Goal: Transaction & Acquisition: Purchase product/service

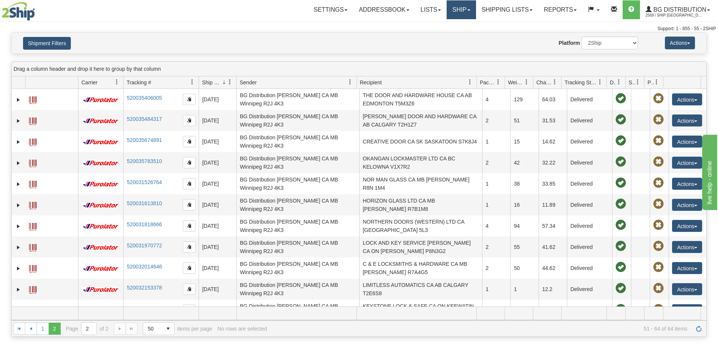
click at [456, 12] on link "Ship" at bounding box center [461, 9] width 29 height 19
click at [450, 26] on link "Ship Screen" at bounding box center [446, 26] width 60 height 10
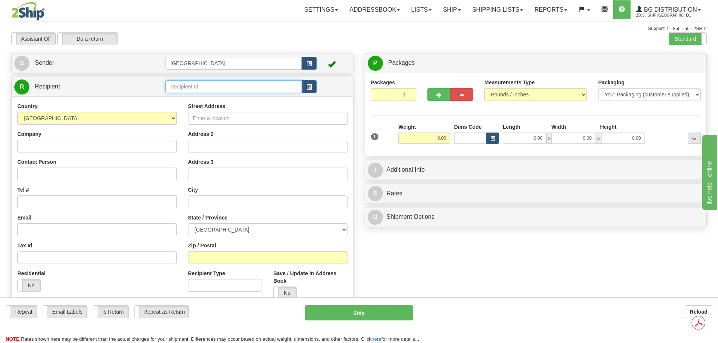
click at [182, 87] on input "text" at bounding box center [233, 86] width 136 height 13
click at [187, 98] on div "80160" at bounding box center [232, 98] width 129 height 8
type input "80160"
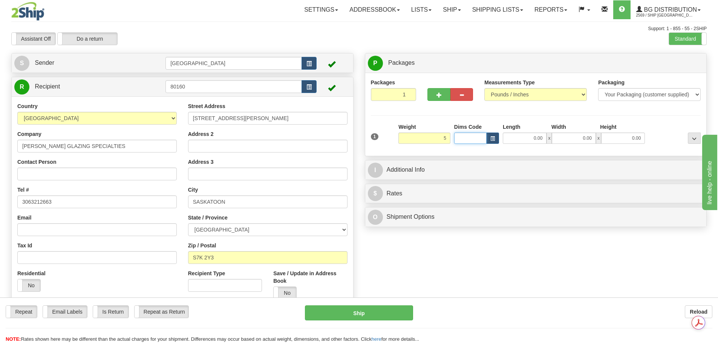
type input "5.00"
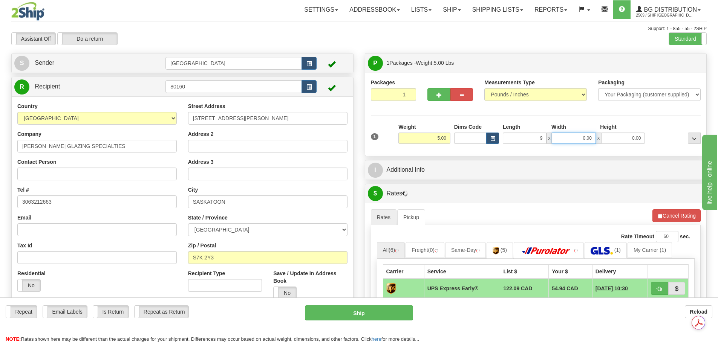
type input "9.00"
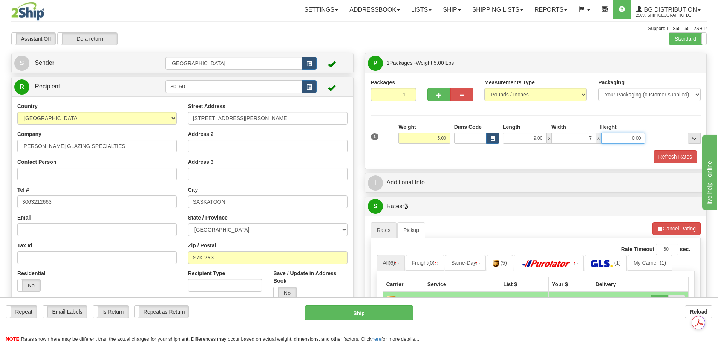
type input "7.00"
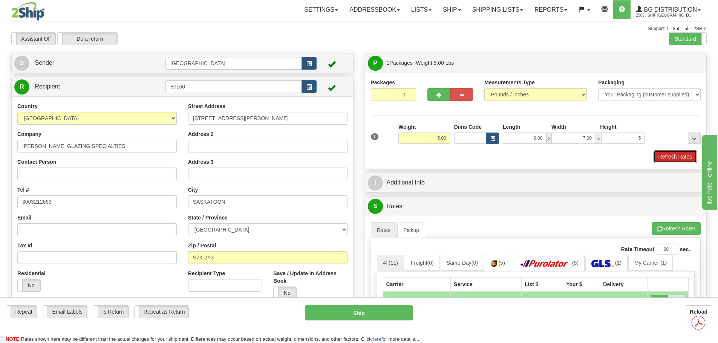
type input "5.00"
click at [677, 159] on button "Refresh Rates" at bounding box center [675, 156] width 43 height 13
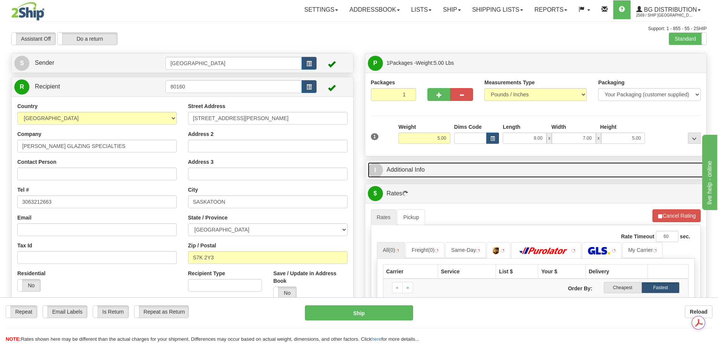
click at [479, 177] on link "I Additional Info" at bounding box center [536, 169] width 336 height 15
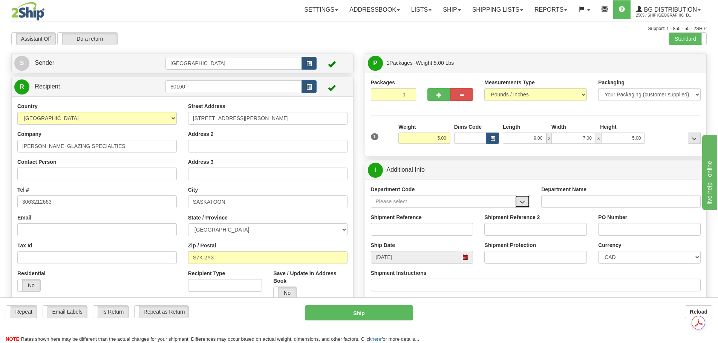
click at [519, 202] on button "button" at bounding box center [522, 201] width 15 height 13
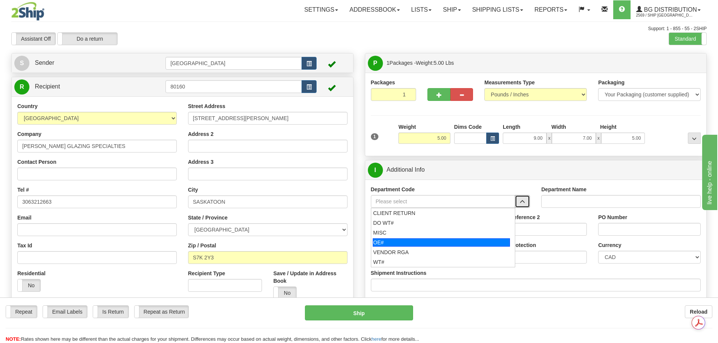
click at [450, 240] on div "OE#" at bounding box center [441, 243] width 137 height 8
type input "OE#"
type input "ORDERS"
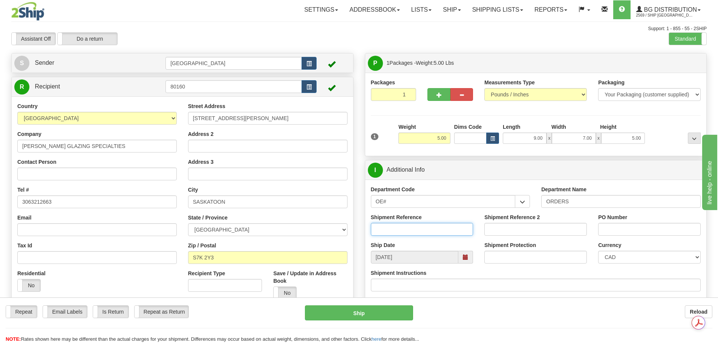
click at [418, 226] on input "Shipment Reference" at bounding box center [422, 229] width 103 height 13
type input "90040539-00"
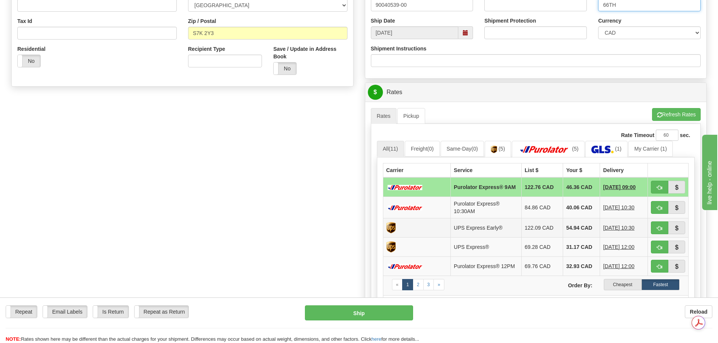
scroll to position [226, 0]
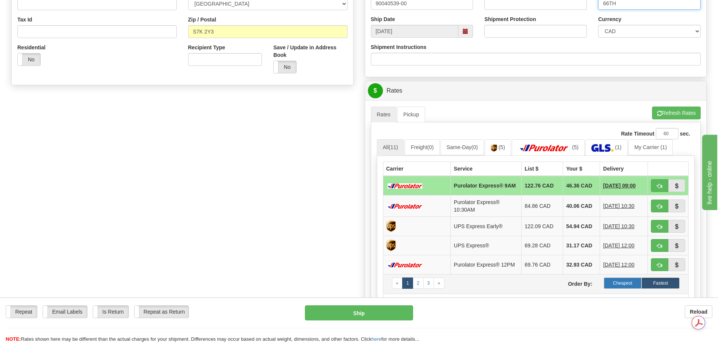
type input "66TH"
click at [617, 285] on label "Cheapest" at bounding box center [623, 283] width 38 height 11
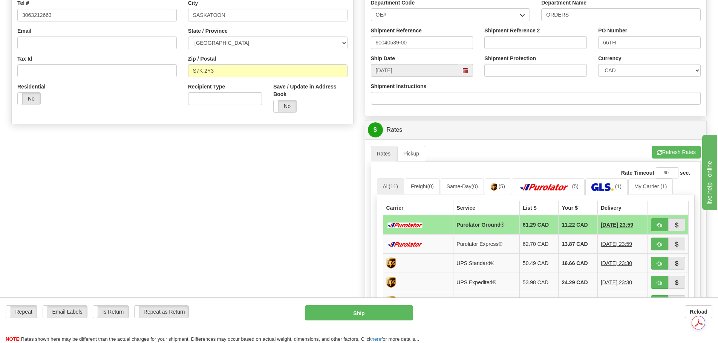
scroll to position [188, 0]
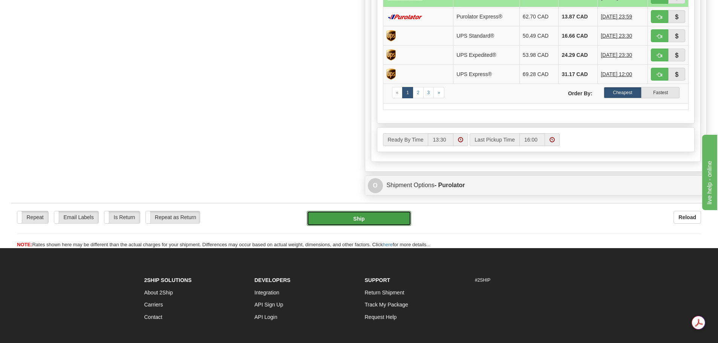
click at [353, 222] on button "Ship" at bounding box center [359, 218] width 104 height 15
type input "260"
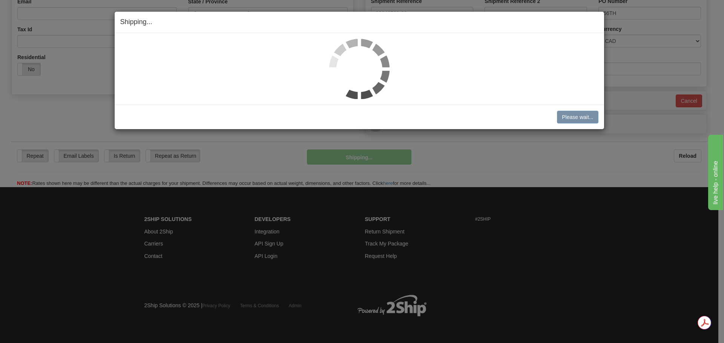
scroll to position [217, 0]
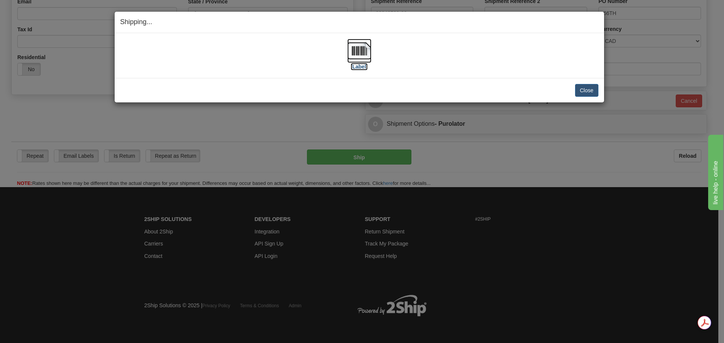
click at [365, 53] on img at bounding box center [359, 51] width 24 height 24
click at [583, 92] on button "Close" at bounding box center [586, 90] width 23 height 13
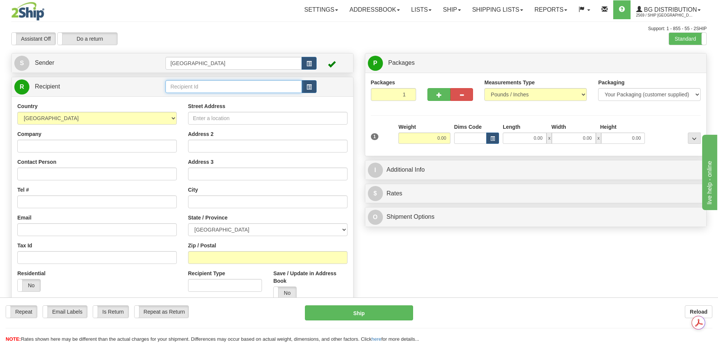
click at [205, 88] on input "text" at bounding box center [233, 86] width 136 height 13
click at [205, 100] on div "52000" at bounding box center [232, 98] width 129 height 8
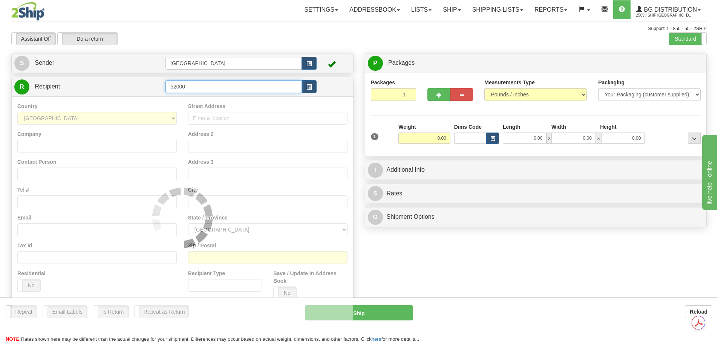
type input "52000"
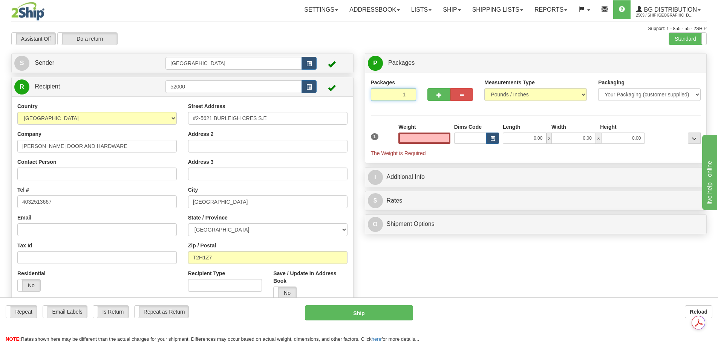
type input "2"
type input "0.00"
click at [408, 92] on input "2" at bounding box center [394, 94] width 46 height 13
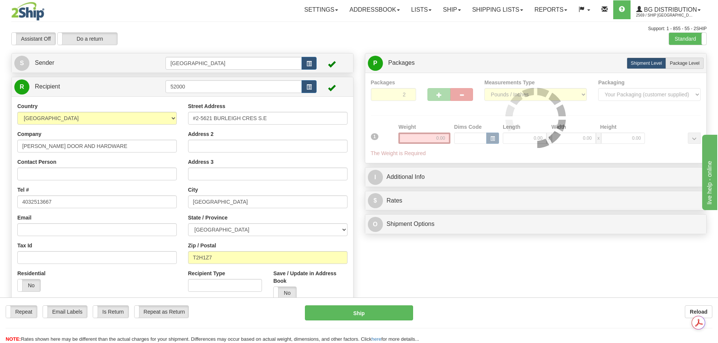
click at [408, 92] on div at bounding box center [536, 118] width 330 height 79
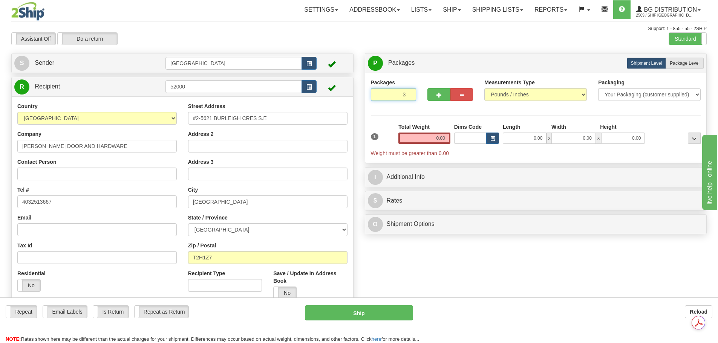
click at [408, 92] on input "3" at bounding box center [394, 94] width 46 height 13
click at [408, 92] on input "4" at bounding box center [394, 94] width 46 height 13
click at [408, 92] on input "5" at bounding box center [394, 94] width 46 height 13
type input "6"
click at [408, 92] on input "6" at bounding box center [394, 94] width 46 height 13
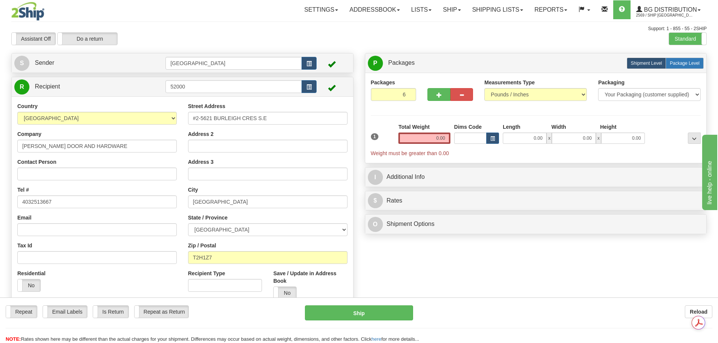
click at [685, 65] on span "Package Level" at bounding box center [685, 63] width 30 height 5
radio input "true"
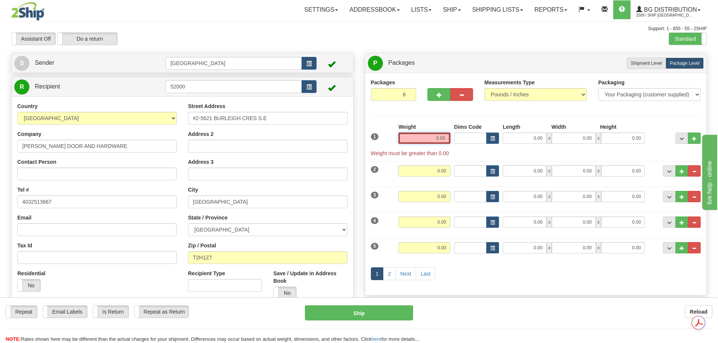
drag, startPoint x: 420, startPoint y: 139, endPoint x: 522, endPoint y: 134, distance: 102.3
click at [521, 134] on div "1 Weight 0.00 Dims Code 0.00" at bounding box center [536, 140] width 334 height 34
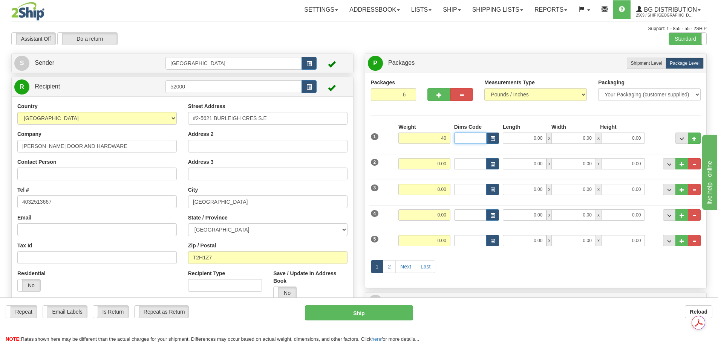
type input "40.00"
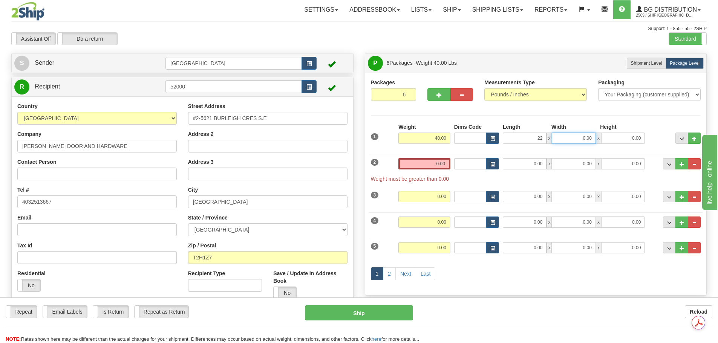
type input "22.00"
type input "15.00"
drag, startPoint x: 427, startPoint y: 165, endPoint x: 472, endPoint y: 164, distance: 44.5
click at [472, 164] on div "2 Weight 0.00 Dims Code Length Width Height" at bounding box center [536, 166] width 334 height 32
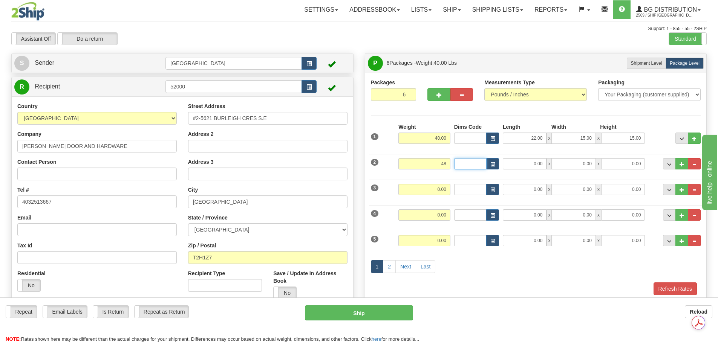
type input "48.00"
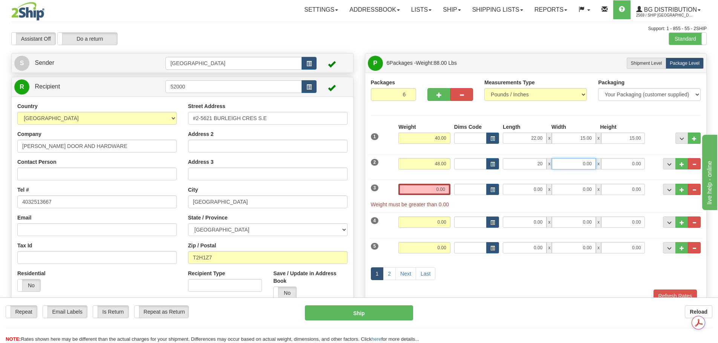
type input "20.00"
type input "17.00"
type input "15.00"
drag, startPoint x: 452, startPoint y: 188, endPoint x: 445, endPoint y: 187, distance: 6.5
click at [447, 188] on input "0.00" at bounding box center [424, 189] width 52 height 11
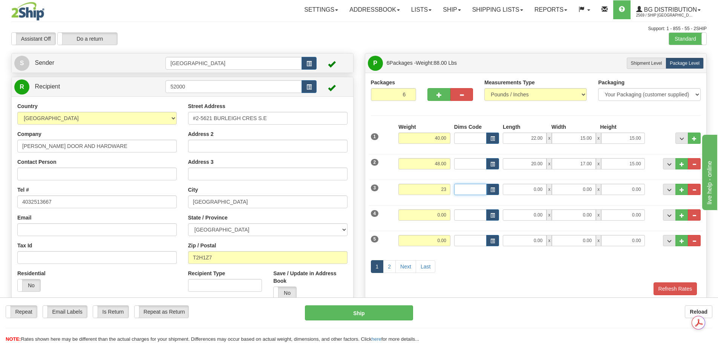
type input "23.00"
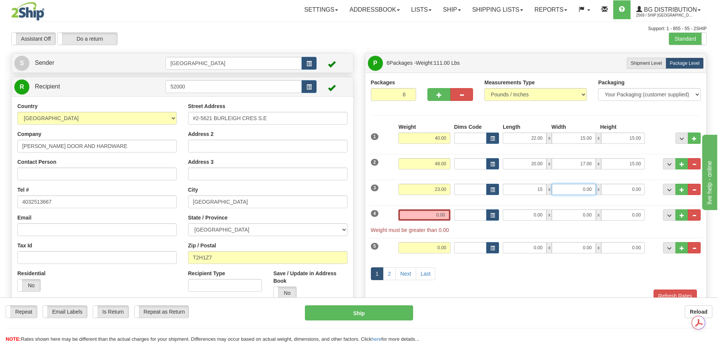
type input "15.00"
type input "12.00"
type input "10.00"
drag, startPoint x: 433, startPoint y: 217, endPoint x: 453, endPoint y: 217, distance: 19.6
click at [453, 217] on div "4 Weight 0.00 Dims Code Length Width Height" at bounding box center [536, 218] width 334 height 32
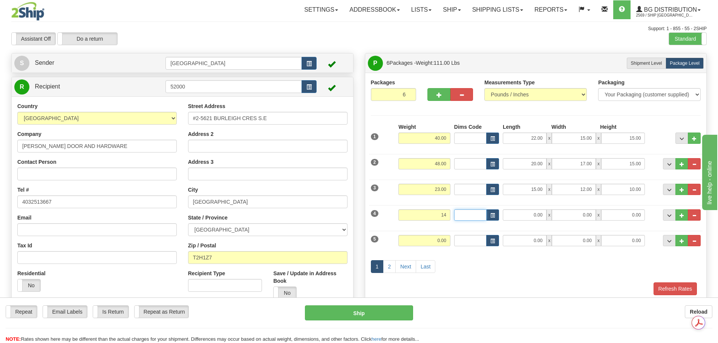
type input "14.00"
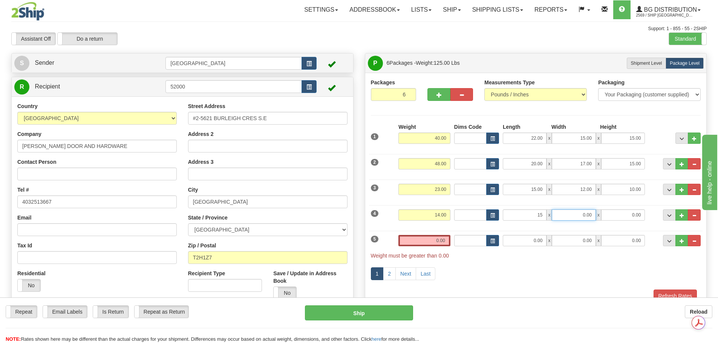
type input "15.00"
type input "12.00"
type input "10.00"
drag, startPoint x: 432, startPoint y: 237, endPoint x: 469, endPoint y: 241, distance: 37.1
click at [469, 241] on div "5 Weight 0.00 Dims Code Length Width Height" at bounding box center [536, 243] width 334 height 32
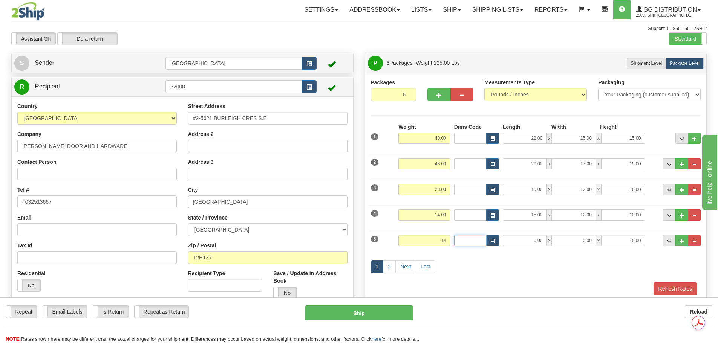
type input "14.00"
type input "10.00"
type input "7.00"
click at [387, 263] on link "2" at bounding box center [389, 266] width 13 height 13
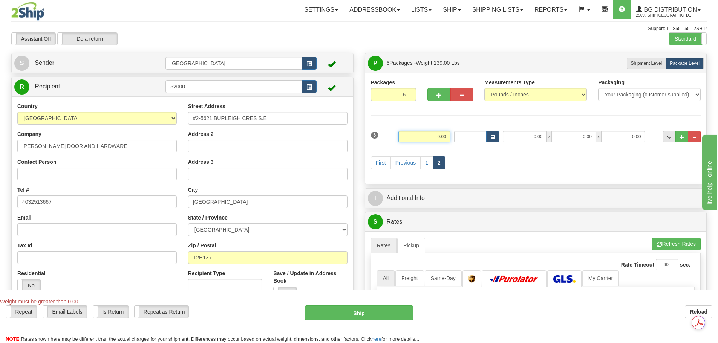
drag, startPoint x: 431, startPoint y: 135, endPoint x: 459, endPoint y: 136, distance: 27.5
click at [459, 136] on div "6 Weight 0.00 Dims Code Length Width Height" at bounding box center [536, 135] width 334 height 25
type input "44.00"
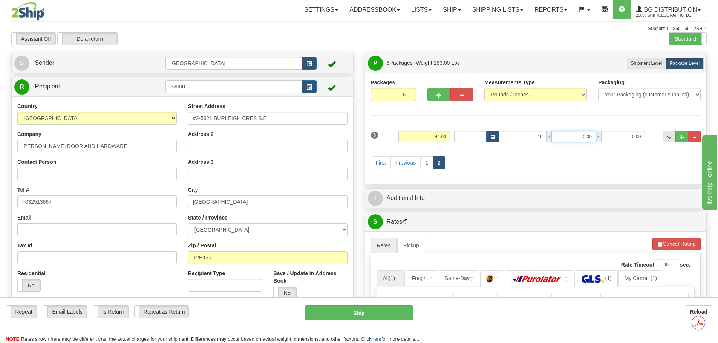
type input "16.00"
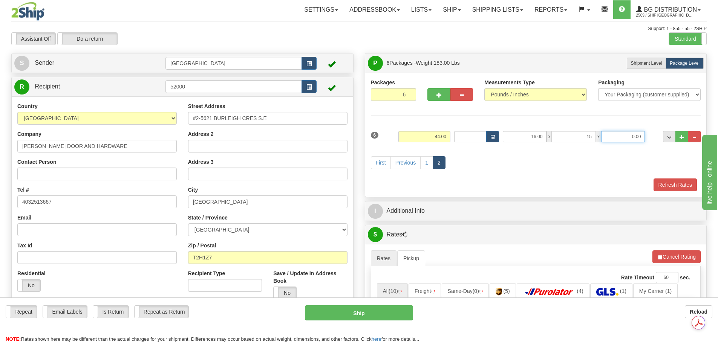
type input "15.00"
type input "8.00"
click at [680, 183] on button "Refresh Rates" at bounding box center [675, 185] width 43 height 13
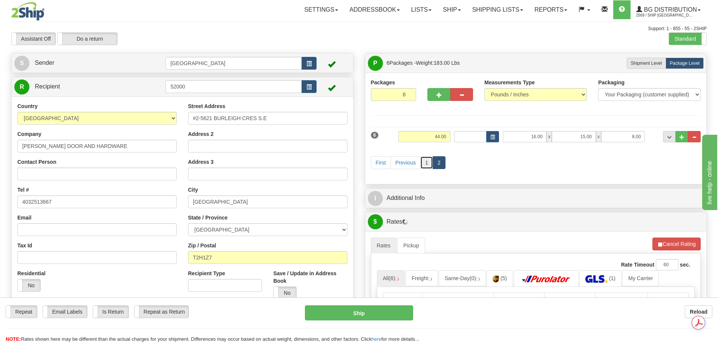
click at [428, 163] on link "1" at bounding box center [426, 162] width 13 height 13
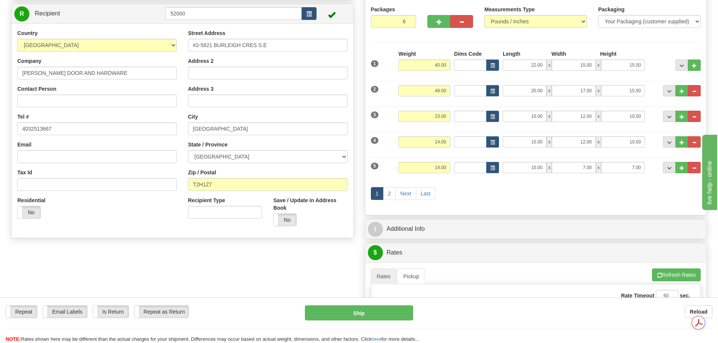
scroll to position [75, 0]
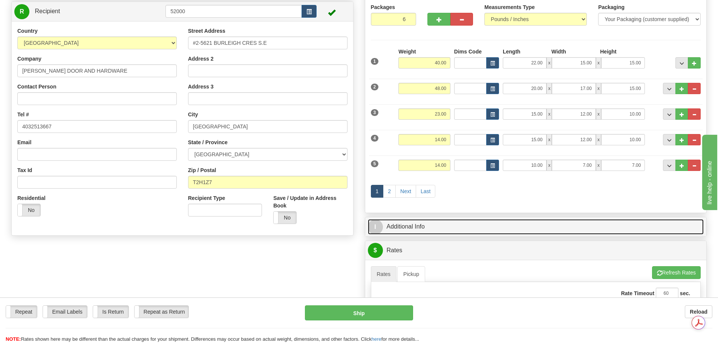
click at [477, 225] on link "I Additional Info" at bounding box center [536, 226] width 336 height 15
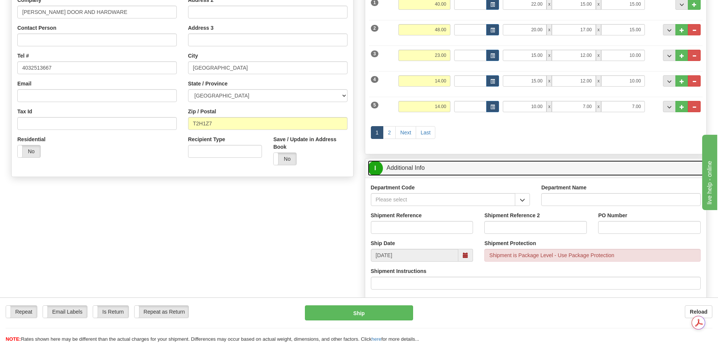
scroll to position [151, 0]
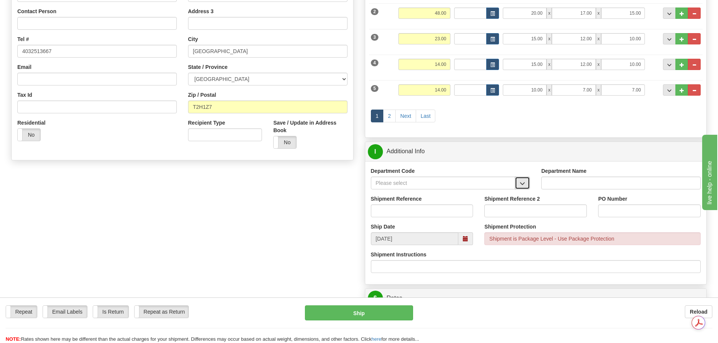
click at [523, 186] on span "button" at bounding box center [522, 183] width 5 height 5
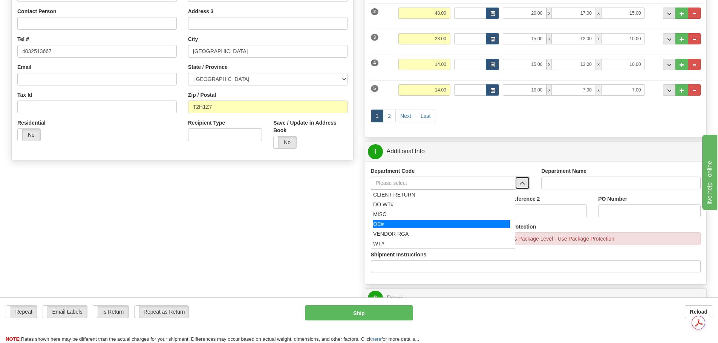
click at [455, 228] on div "OE#" at bounding box center [441, 224] width 137 height 8
type input "OE#"
type input "ORDERS"
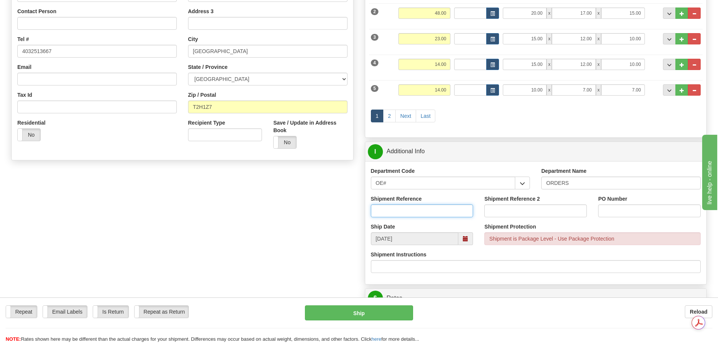
click at [402, 213] on input "Shipment Reference" at bounding box center [422, 211] width 103 height 13
type input "90039063-00"
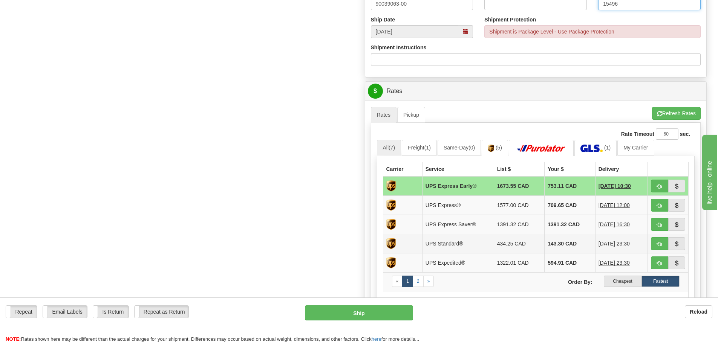
scroll to position [377, 0]
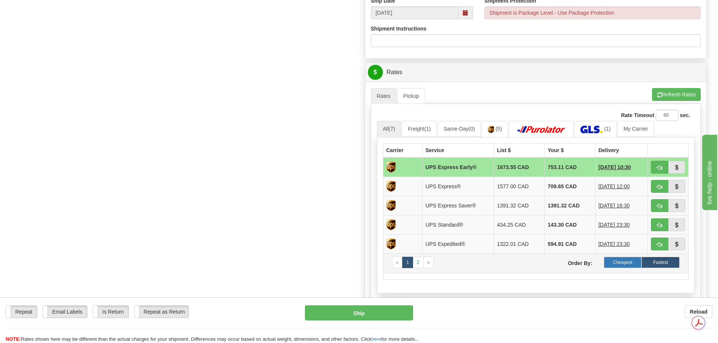
type input "15496"
click at [616, 267] on label "Cheapest" at bounding box center [623, 262] width 38 height 11
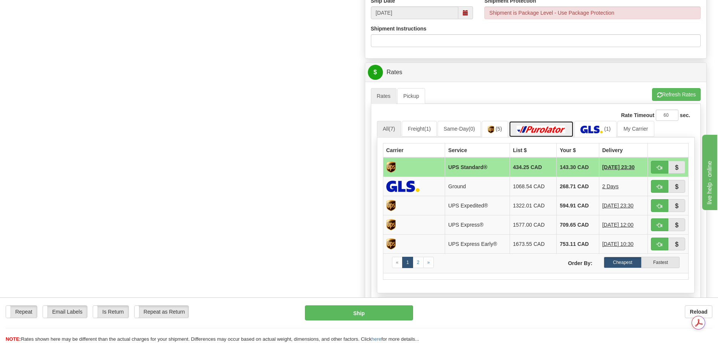
click at [549, 122] on link at bounding box center [541, 129] width 65 height 16
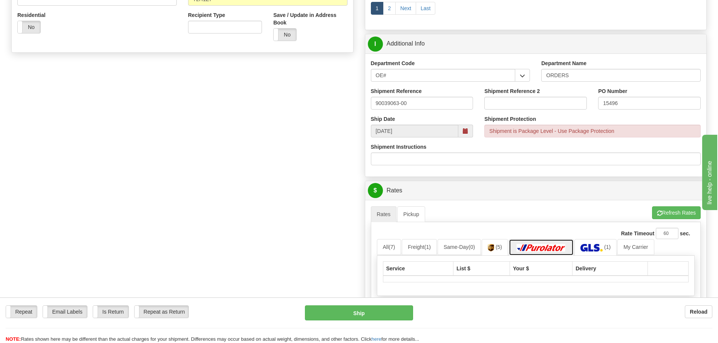
scroll to position [264, 0]
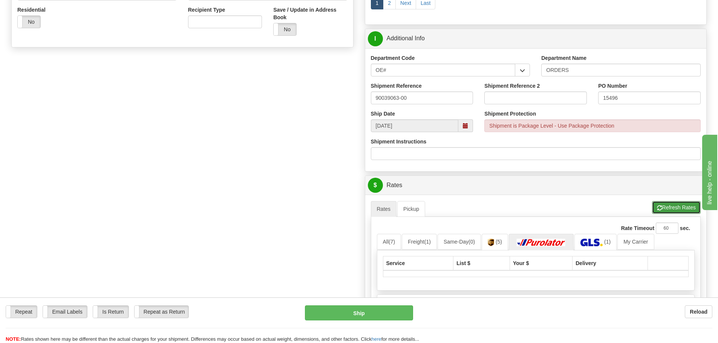
click at [682, 205] on button "Refresh Rates" at bounding box center [676, 207] width 49 height 13
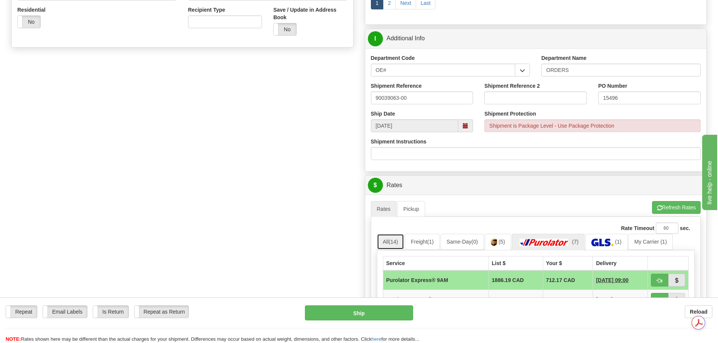
click at [394, 246] on link "All (14)" at bounding box center [390, 242] width 27 height 16
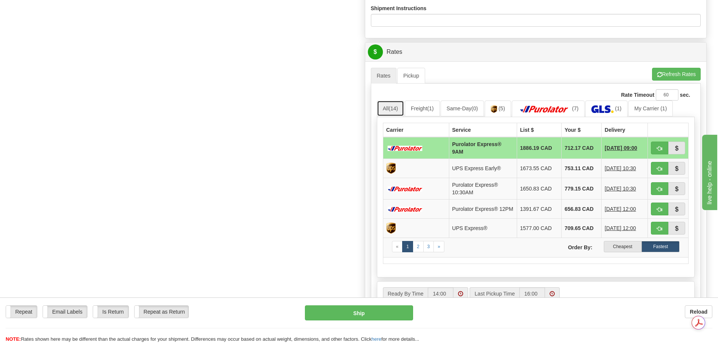
scroll to position [452, 0]
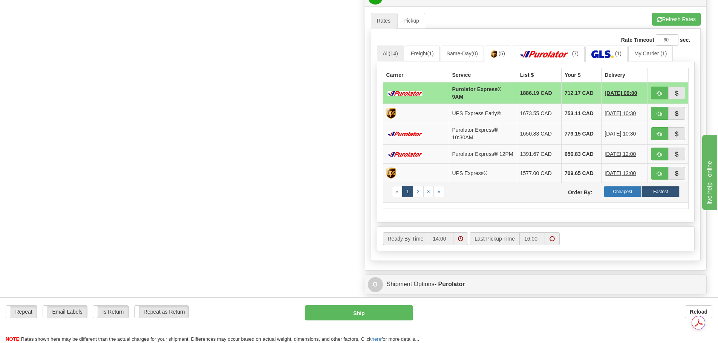
click at [623, 194] on label "Cheapest" at bounding box center [623, 191] width 38 height 11
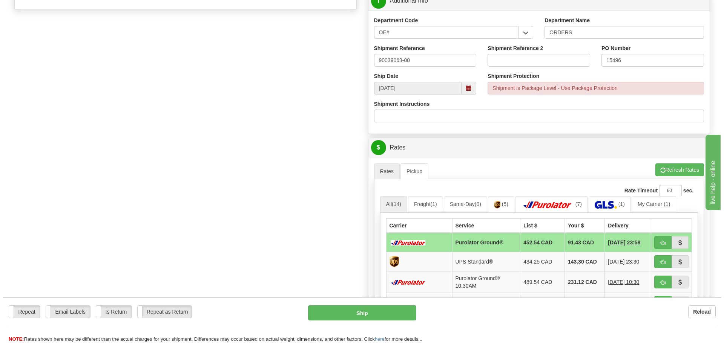
scroll to position [339, 0]
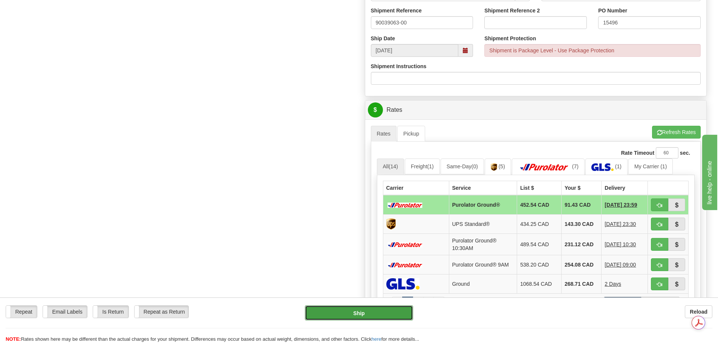
click at [364, 312] on button "Ship" at bounding box center [359, 313] width 108 height 15
type input "260"
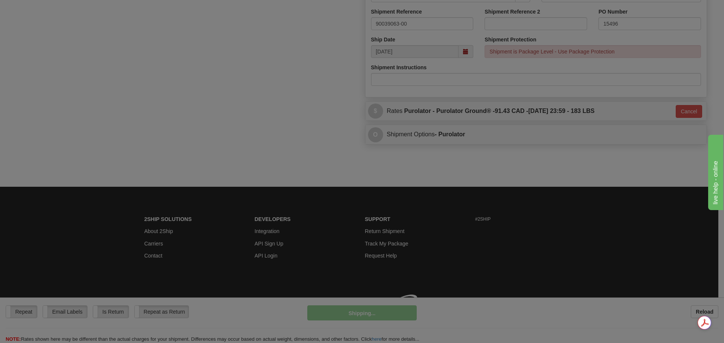
scroll to position [338, 0]
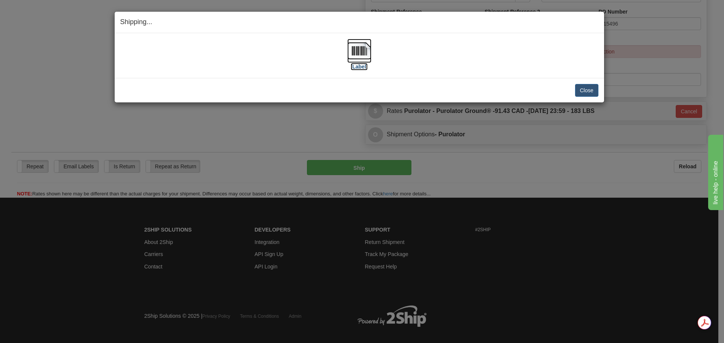
click at [360, 49] on img at bounding box center [359, 51] width 24 height 24
